Goal: Task Accomplishment & Management: Complete application form

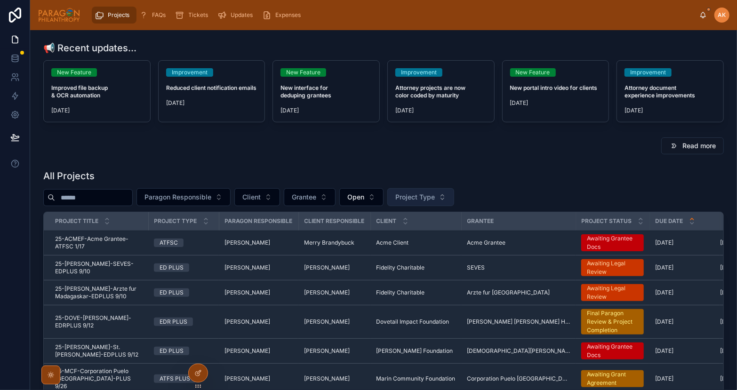
click at [435, 192] on span "Project Type" at bounding box center [415, 196] width 40 height 9
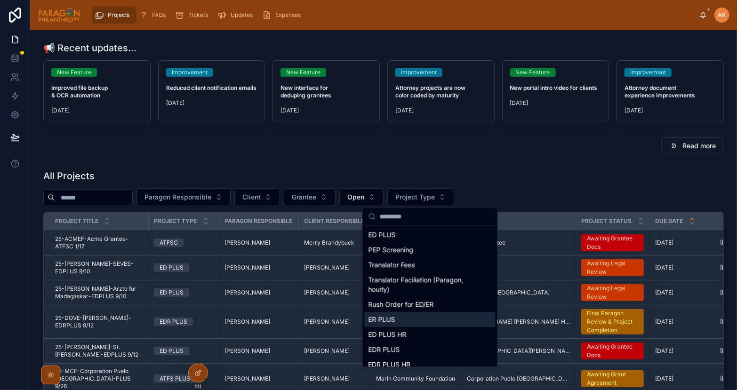
click at [391, 315] on div "ER PLUS" at bounding box center [430, 319] width 131 height 15
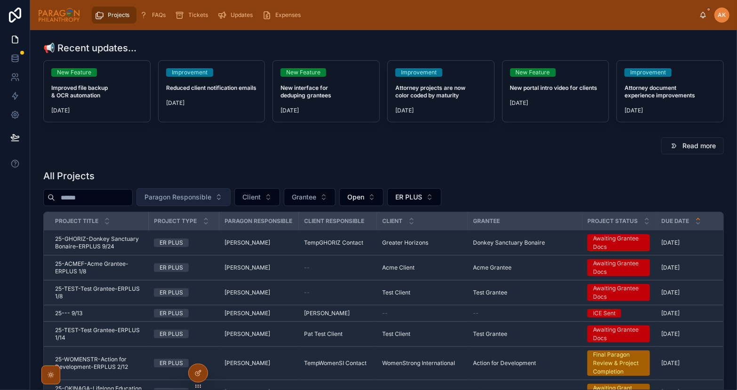
click at [211, 195] on span "Paragon Responsible" at bounding box center [177, 196] width 67 height 9
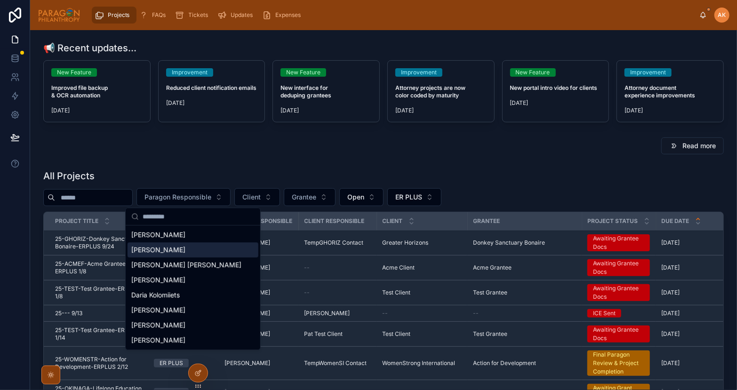
click at [157, 254] on span "[PERSON_NAME]" at bounding box center [158, 249] width 54 height 9
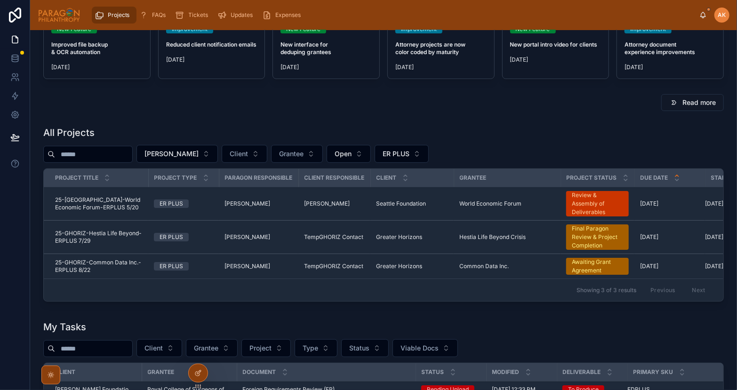
scroll to position [48, 0]
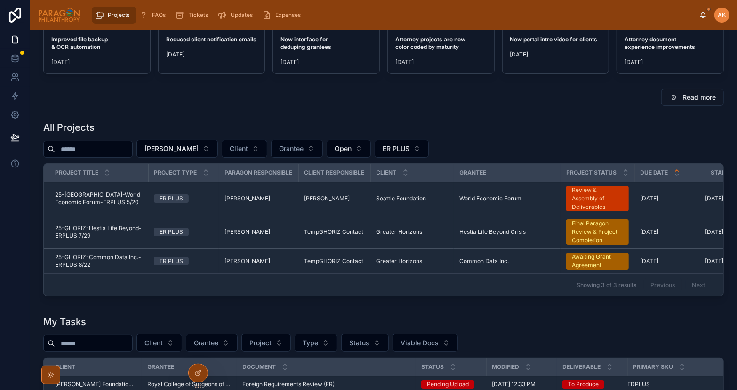
click at [120, 233] on span "25-GHORIZ-Hestia Life Beyond-ERPLUS 7/29" at bounding box center [99, 231] width 88 height 15
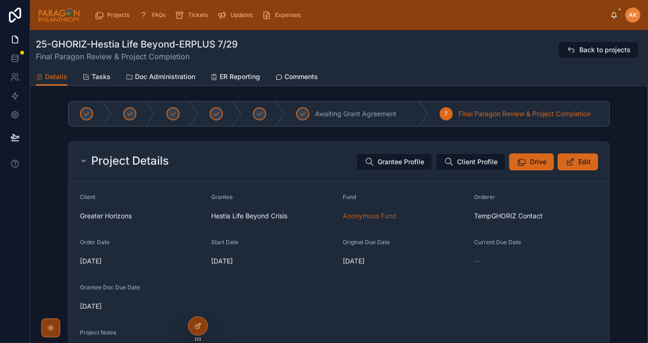
click at [241, 78] on span "ER Reporting" at bounding box center [240, 76] width 40 height 9
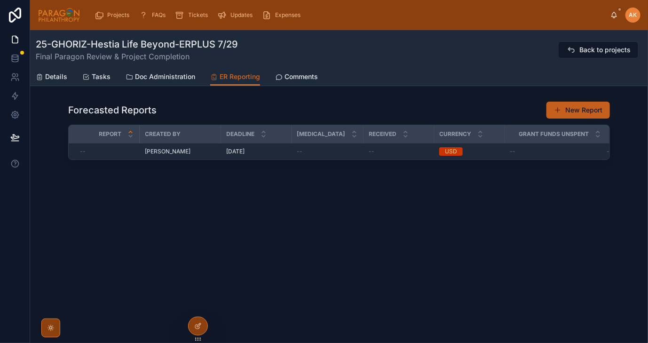
click at [575, 110] on button "New Report" at bounding box center [579, 110] width 64 height 17
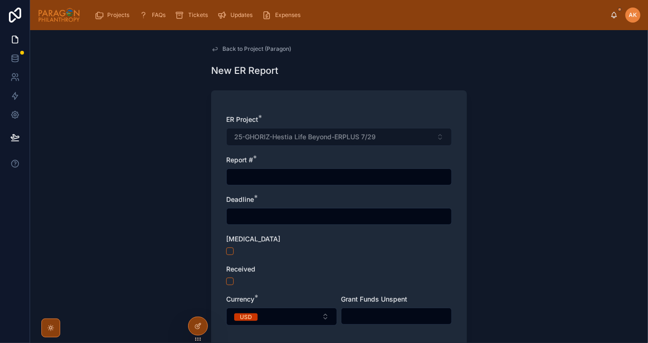
click at [246, 179] on input "text" at bounding box center [339, 176] width 225 height 13
click at [263, 216] on input "text" at bounding box center [339, 216] width 225 height 13
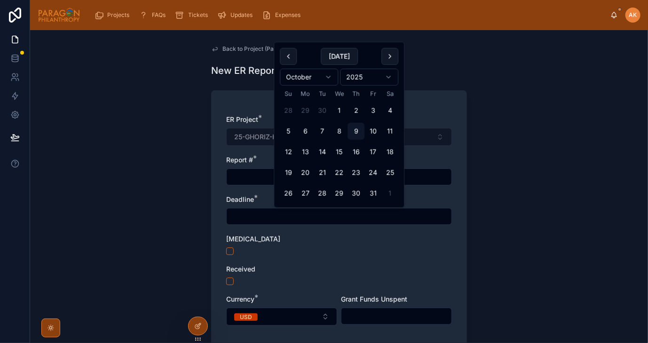
click at [267, 264] on div "ER Project * 25-GHORIZ-Hestia Life Beyond-ERPLUS 7/29 Report # * Deadline * [ME…" at bounding box center [339, 225] width 226 height 220
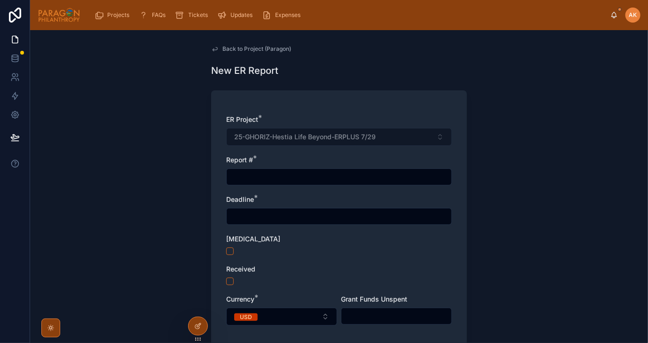
click at [230, 51] on span "Back to Project (Paragon)" at bounding box center [257, 49] width 69 height 8
